Goal: Task Accomplishment & Management: Manage account settings

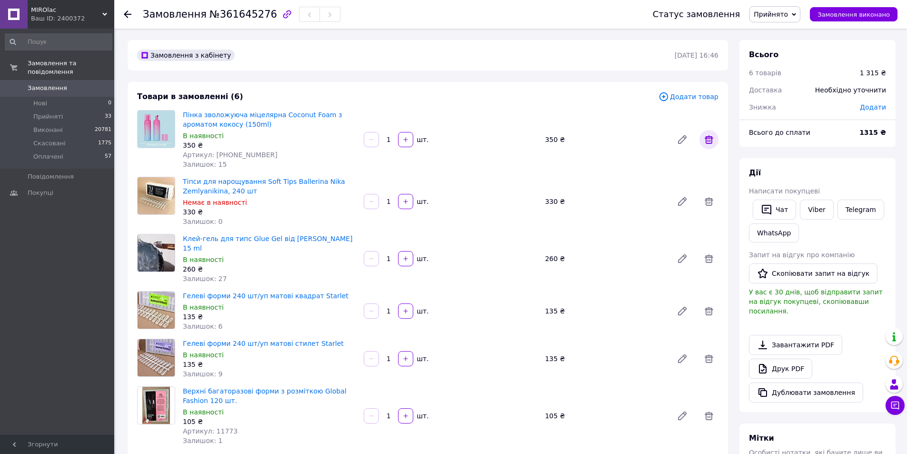
click at [718, 138] on span at bounding box center [709, 139] width 19 height 19
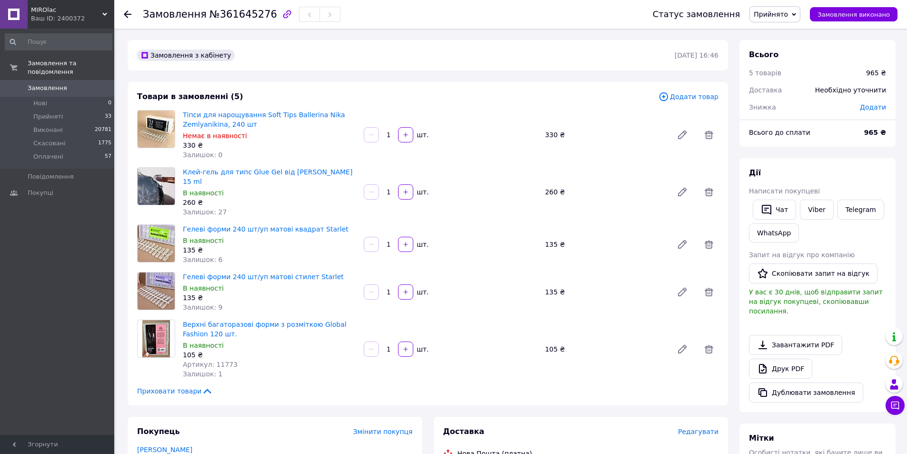
click at [53, 84] on span "Замовлення" at bounding box center [48, 88] width 40 height 9
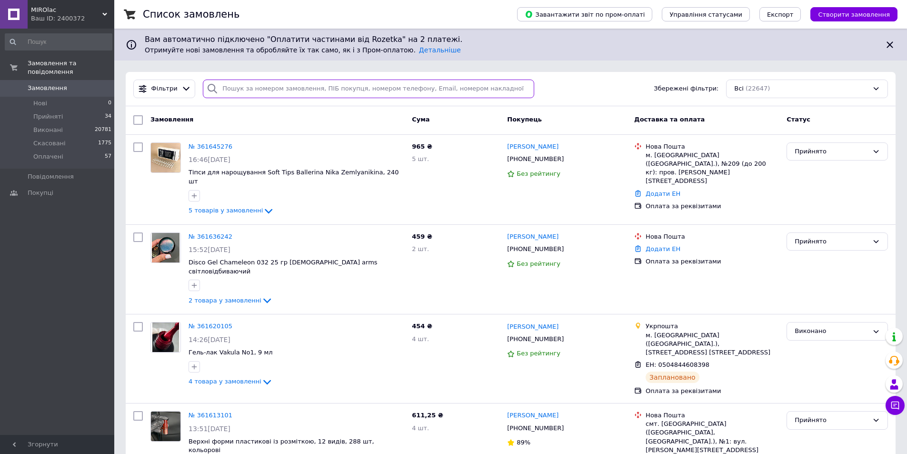
paste input "361636242"
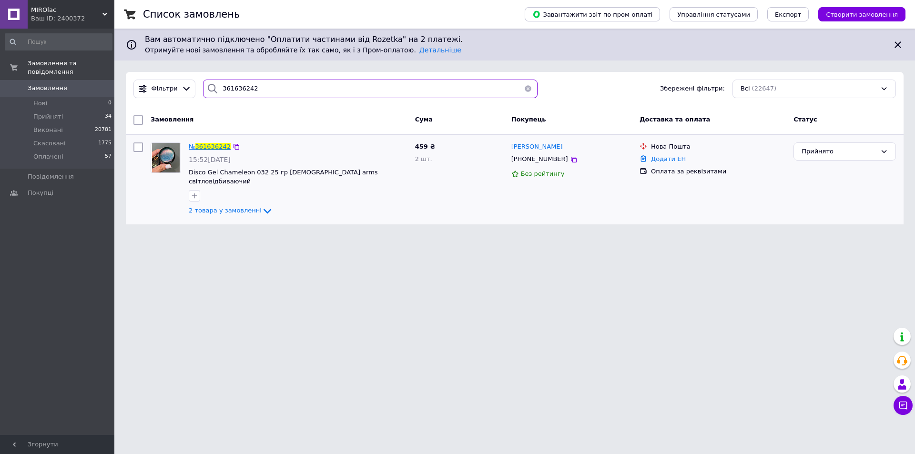
type input "361636242"
click at [217, 147] on span "361636242" at bounding box center [212, 146] width 35 height 7
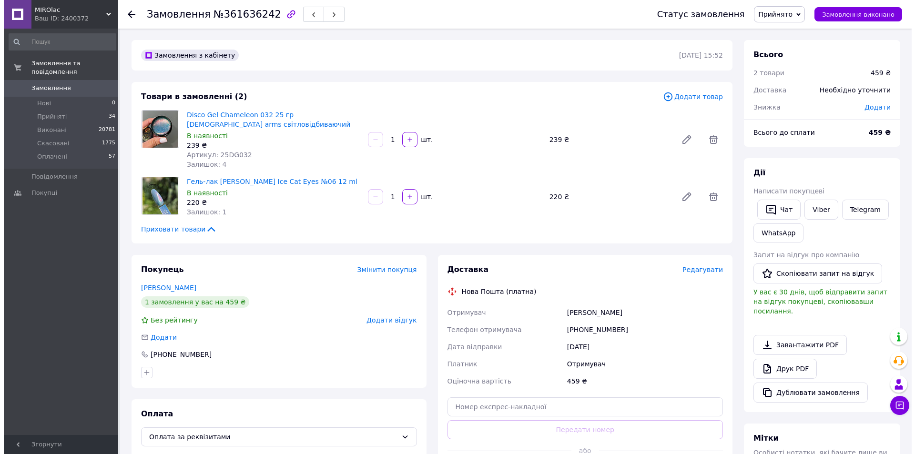
scroll to position [48, 0]
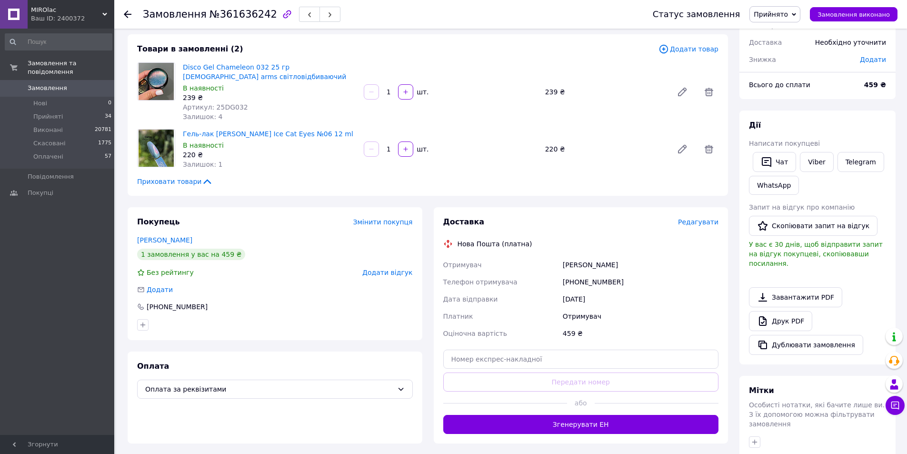
click at [776, 19] on span "Прийнято" at bounding box center [775, 14] width 51 height 16
click at [783, 61] on li "Оплачено" at bounding box center [775, 62] width 50 height 14
click at [702, 226] on span "Редагувати" at bounding box center [698, 222] width 40 height 8
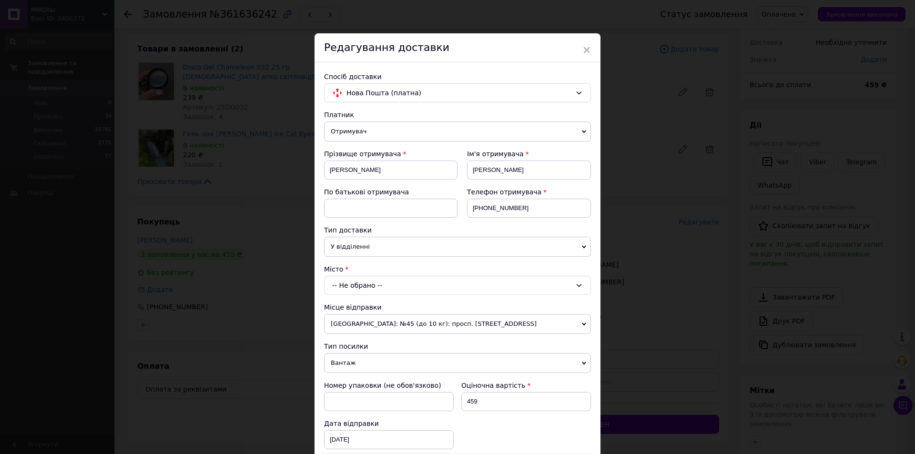
click at [391, 252] on span "У відділенні" at bounding box center [457, 247] width 267 height 20
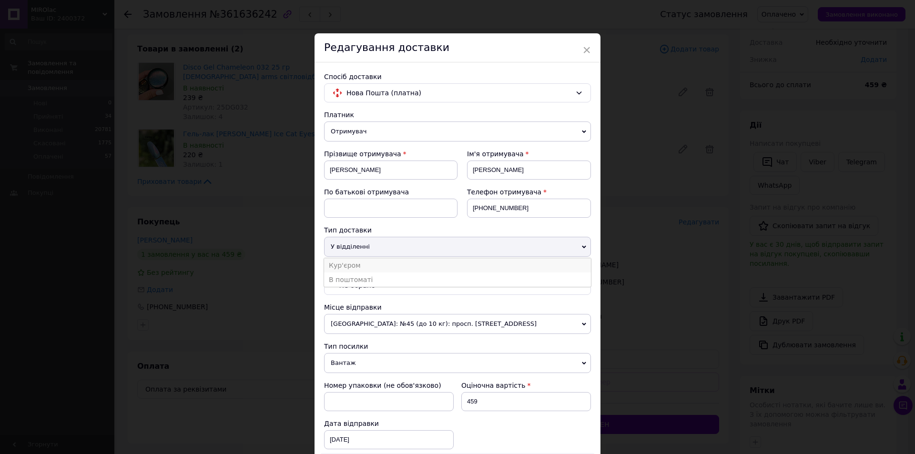
click at [373, 266] on li "Кур'єром" at bounding box center [457, 265] width 267 height 14
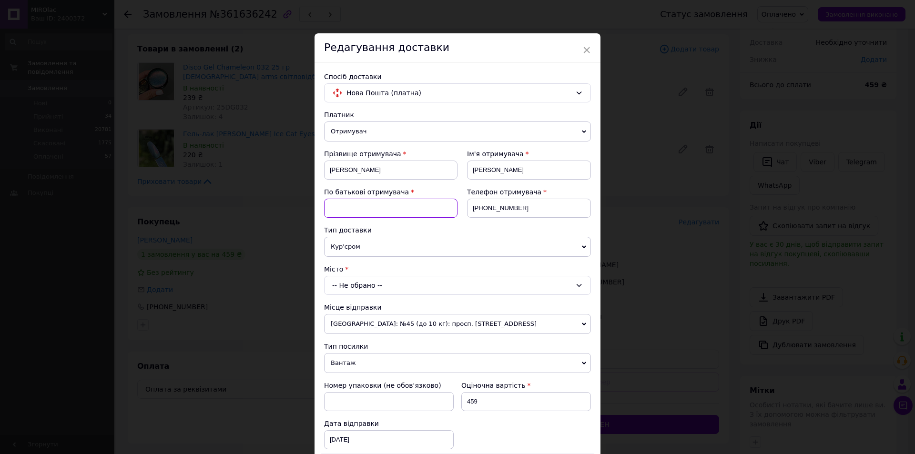
click at [397, 216] on input at bounding box center [390, 208] width 133 height 19
type input "[PERSON_NAME]"
click at [384, 289] on div "-- Не обрано --" at bounding box center [457, 285] width 267 height 19
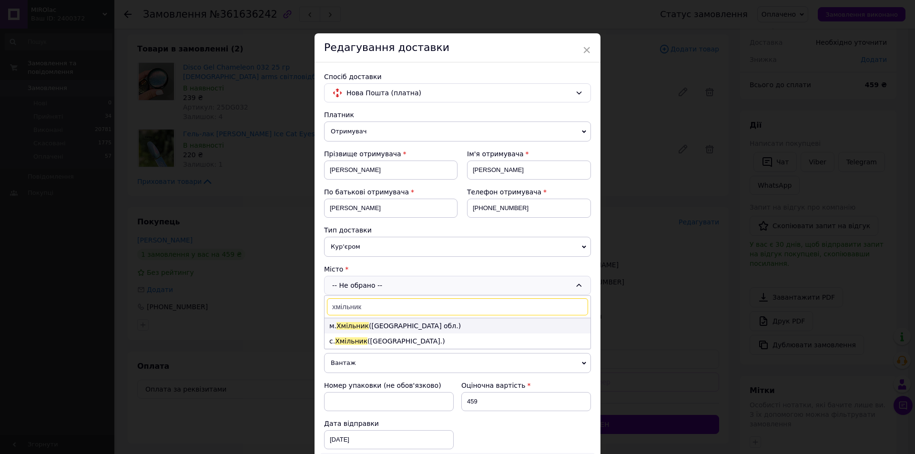
type input "хмільник"
click at [370, 330] on li "м. [GEOGRAPHIC_DATA] ([GEOGRAPHIC_DATA] обл.)" at bounding box center [457, 325] width 266 height 15
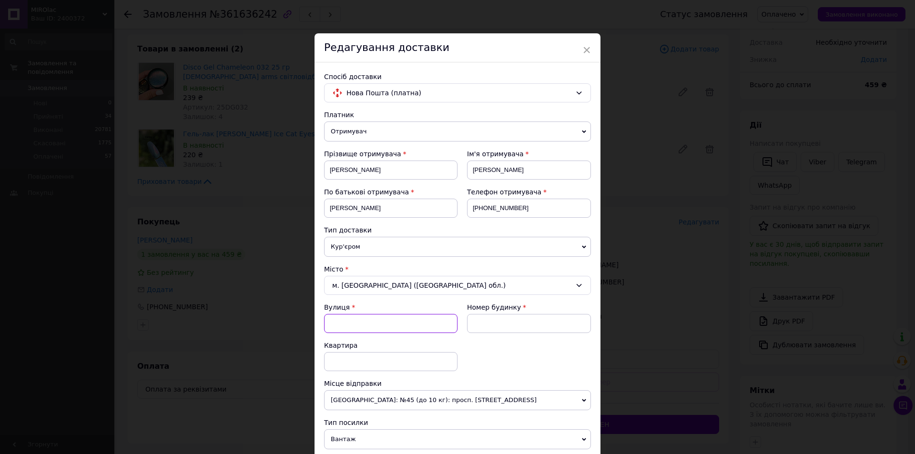
click at [372, 319] on input "Вулиця" at bounding box center [390, 323] width 133 height 19
click at [352, 346] on div "вул. [PERSON_NAME]" at bounding box center [390, 343] width 132 height 17
type input "вул. [PERSON_NAME]"
click at [544, 323] on input at bounding box center [529, 323] width 124 height 19
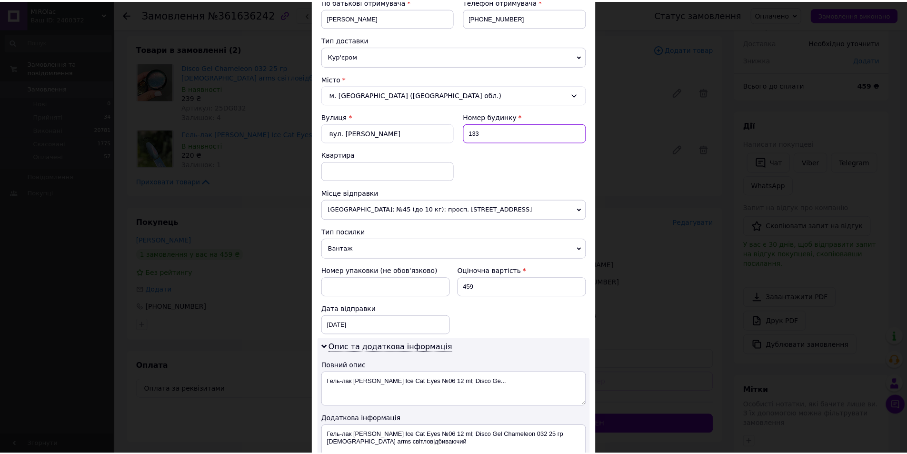
scroll to position [333, 0]
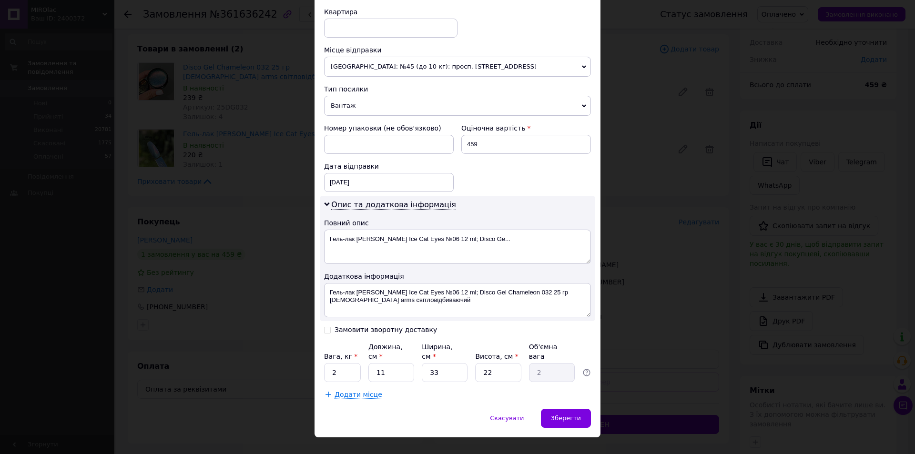
type input "133"
click at [350, 363] on input "2" at bounding box center [342, 372] width 37 height 19
type input "0.5"
click at [389, 363] on input "11" at bounding box center [391, 372] width 46 height 19
click at [444, 363] on input "33" at bounding box center [445, 372] width 46 height 19
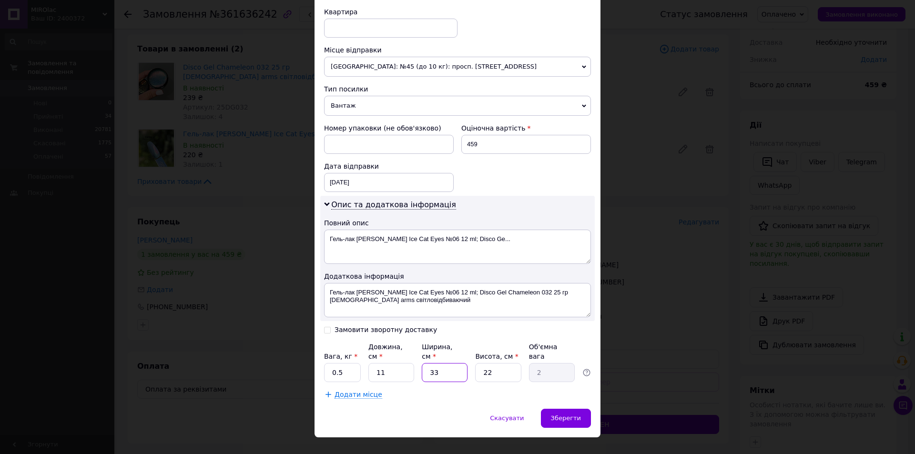
type input "3"
type input "0.18"
type input "1"
type input "0.1"
type input "15"
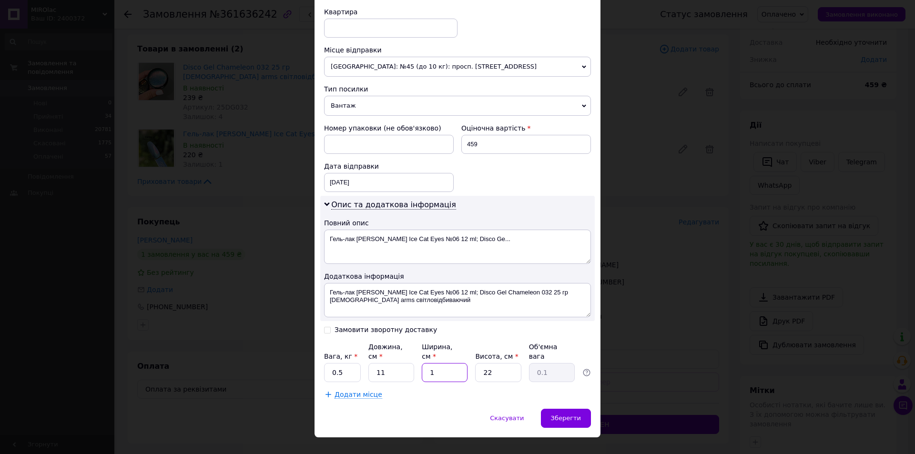
type input "0.91"
type input "15"
click at [501, 363] on input "22" at bounding box center [498, 372] width 46 height 19
type input "2"
type input "0.1"
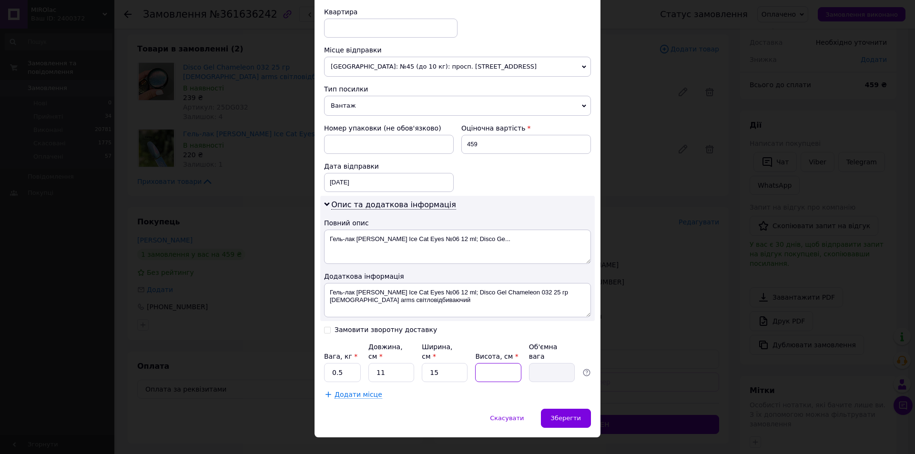
type input "1"
type input "0.1"
type input "12"
type input "0.5"
type input "12"
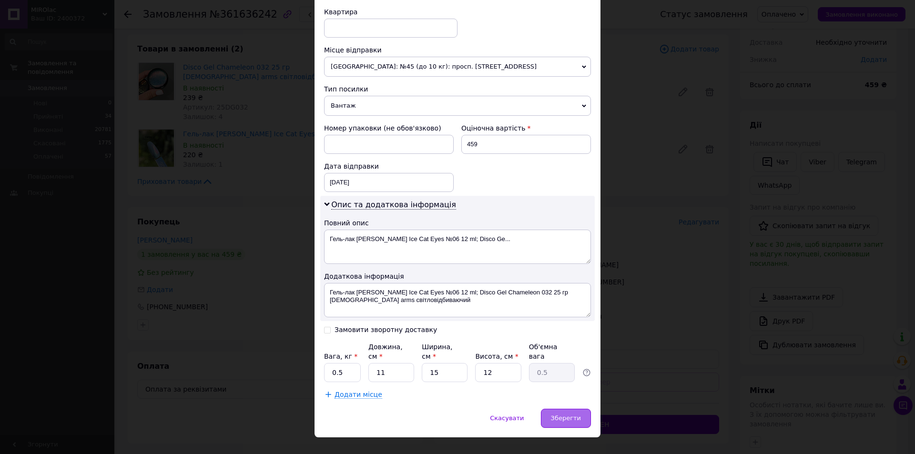
click at [571, 414] on span "Зберегти" at bounding box center [566, 417] width 30 height 7
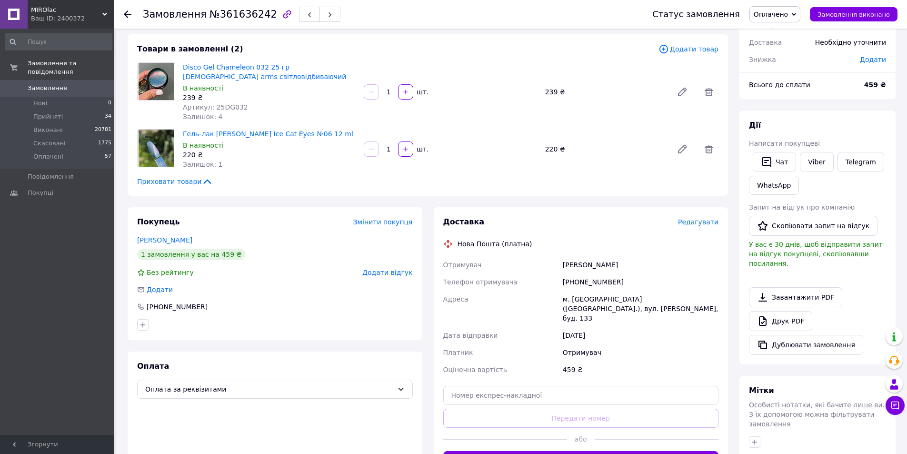
scroll to position [95, 0]
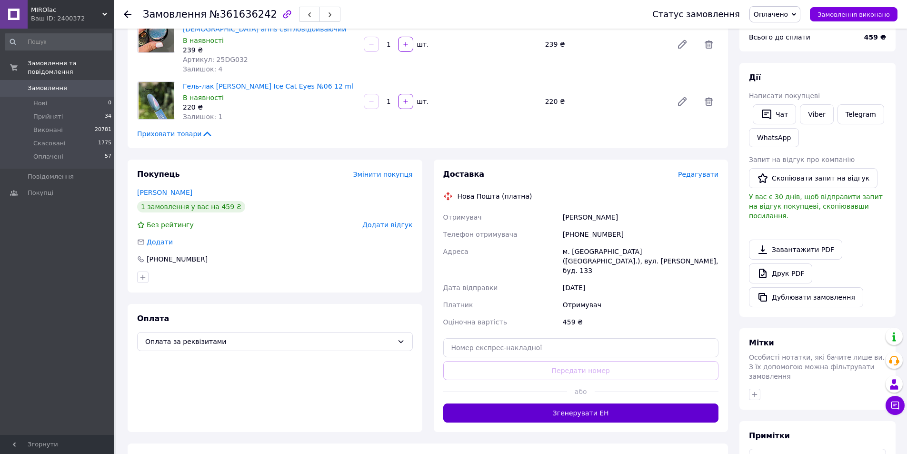
click at [644, 403] on button "Згенерувати ЕН" at bounding box center [581, 412] width 276 height 19
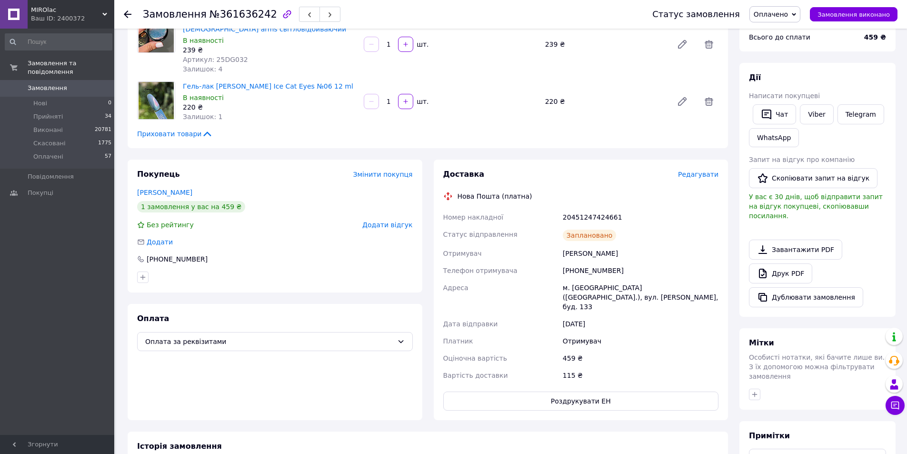
click at [787, 12] on span "Оплачено" at bounding box center [771, 14] width 34 height 8
click at [786, 46] on li "Виконано" at bounding box center [775, 47] width 50 height 14
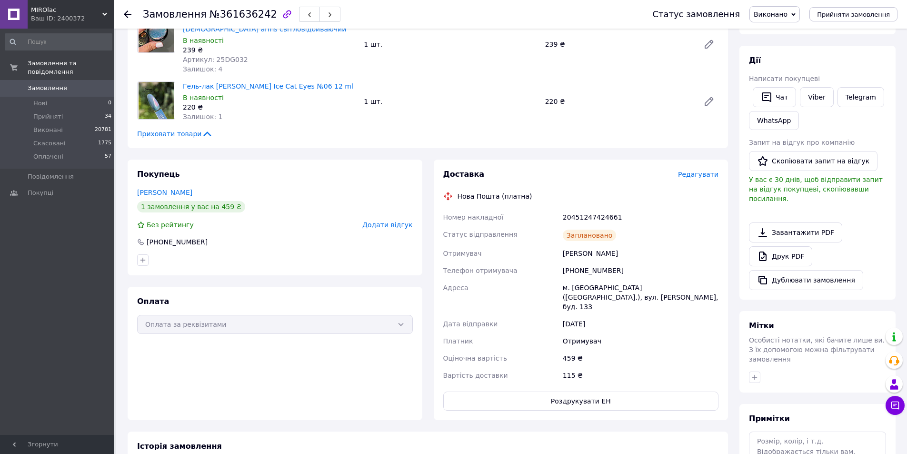
click at [78, 84] on span "Замовлення" at bounding box center [58, 88] width 60 height 9
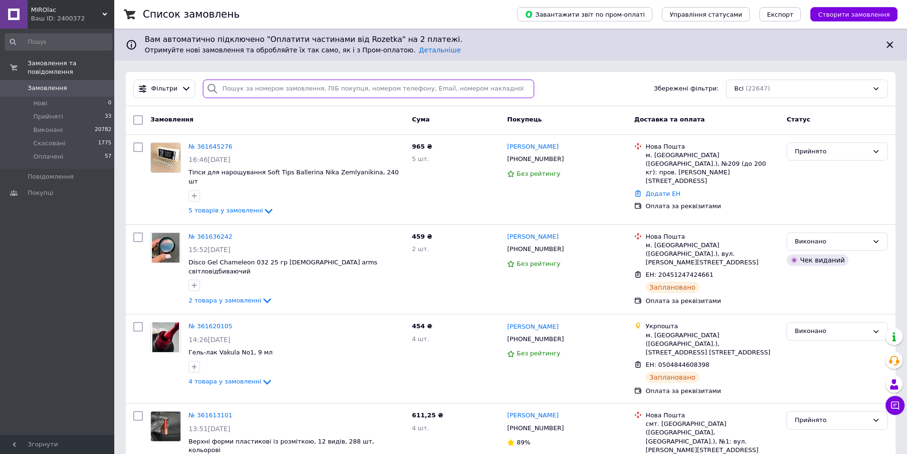
paste input "361589401"
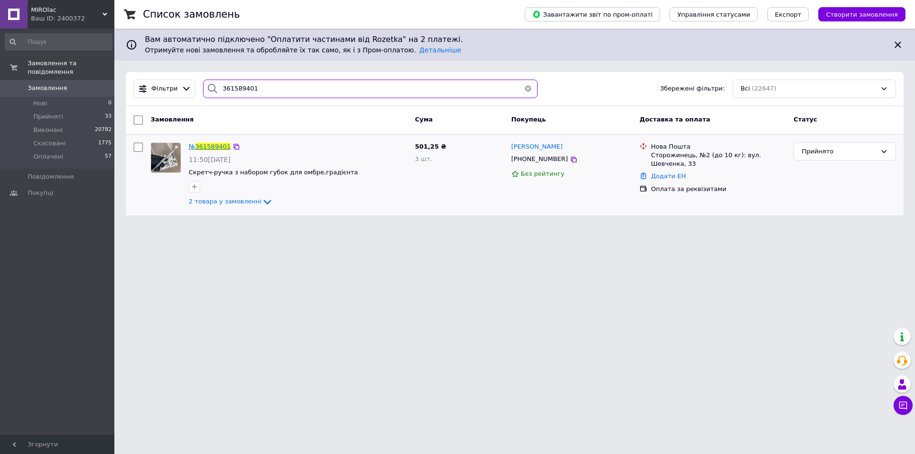
type input "361589401"
click at [215, 147] on span "361589401" at bounding box center [212, 146] width 35 height 7
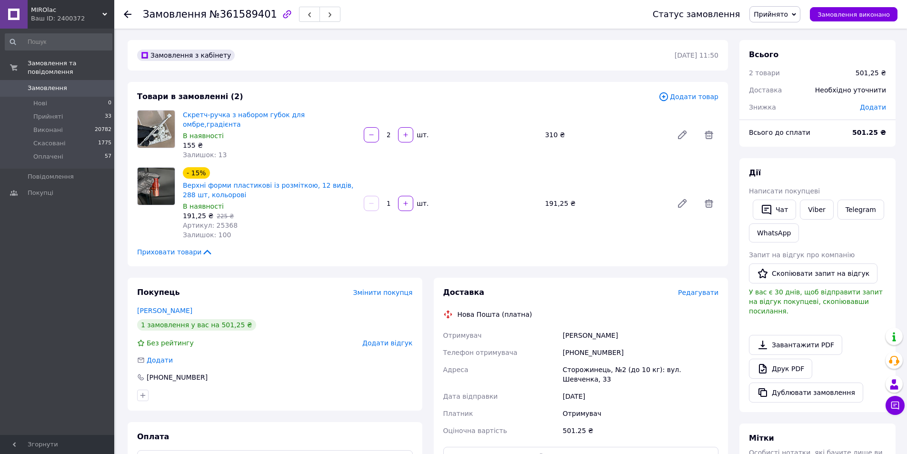
click at [788, 10] on span "Прийнято" at bounding box center [771, 14] width 34 height 8
click at [787, 60] on li "Оплачено" at bounding box center [775, 62] width 50 height 14
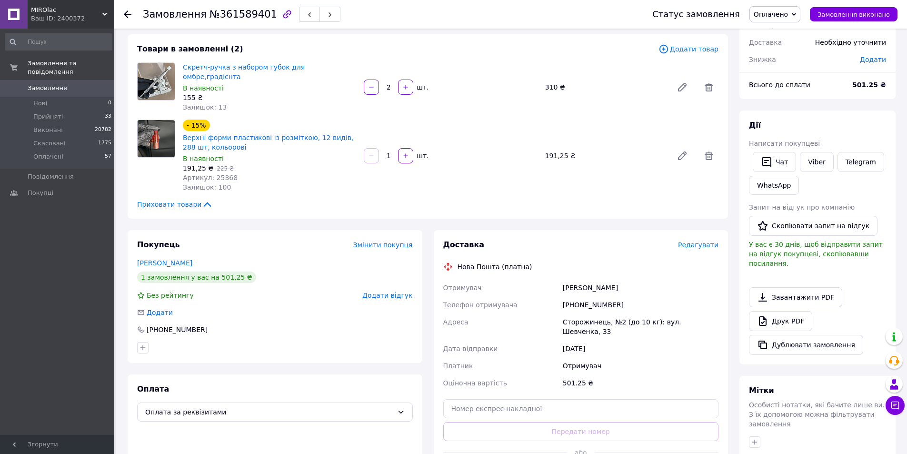
scroll to position [143, 0]
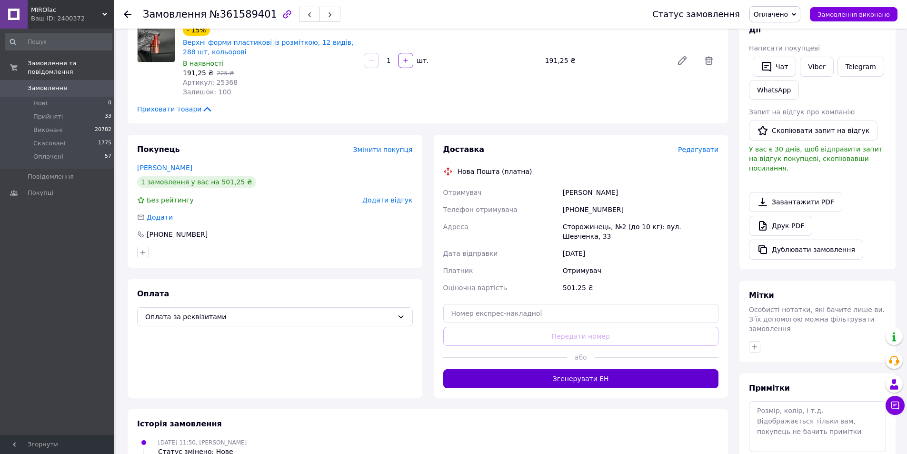
click at [631, 369] on button "Згенерувати ЕН" at bounding box center [581, 378] width 276 height 19
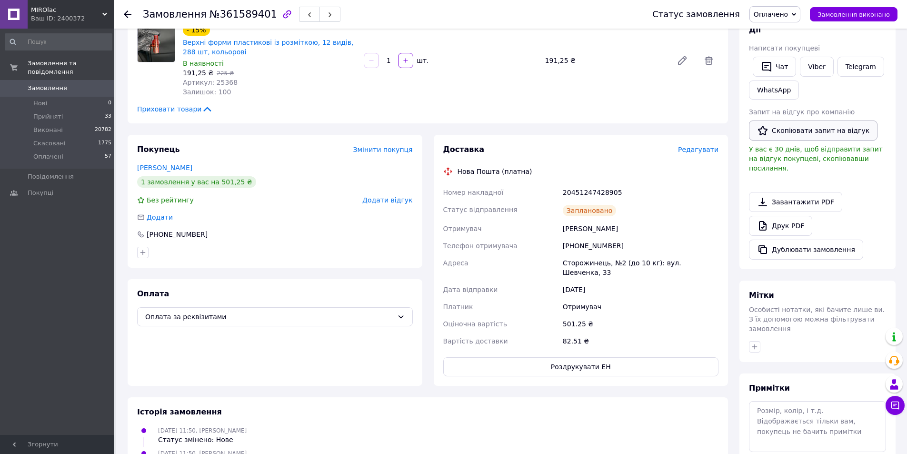
scroll to position [0, 0]
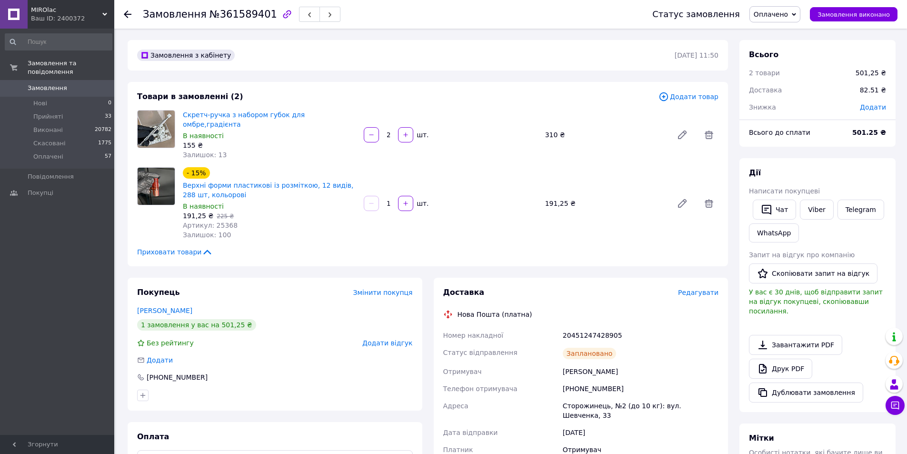
click at [789, 20] on span "Оплачено" at bounding box center [775, 14] width 51 height 16
click at [784, 51] on li "Виконано" at bounding box center [775, 47] width 50 height 14
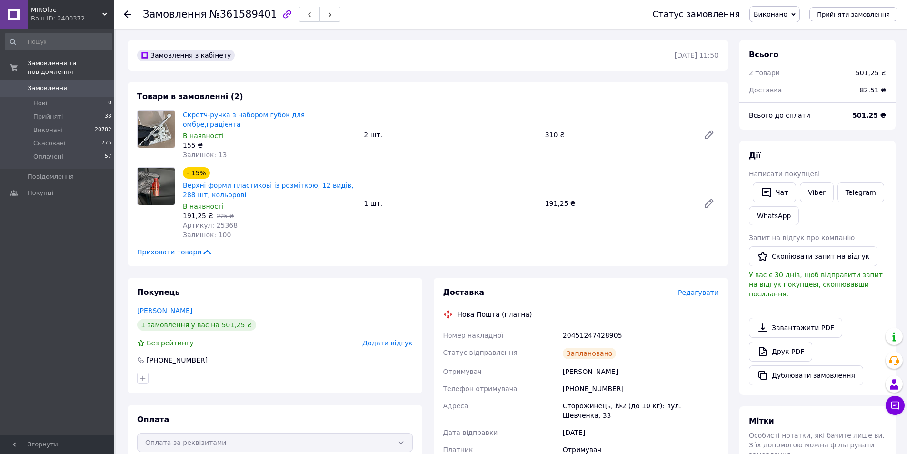
click at [86, 84] on span "Замовлення" at bounding box center [58, 88] width 60 height 9
